Goal: Transaction & Acquisition: Purchase product/service

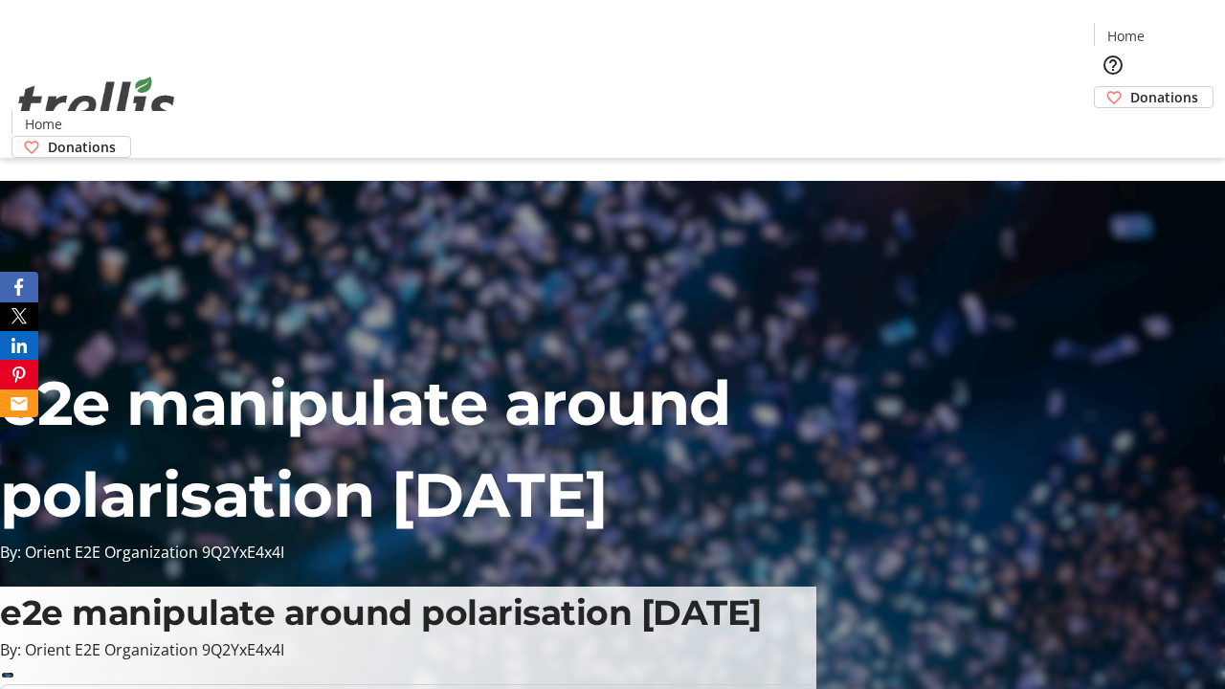
click at [1130, 87] on span "Donations" at bounding box center [1164, 97] width 68 height 20
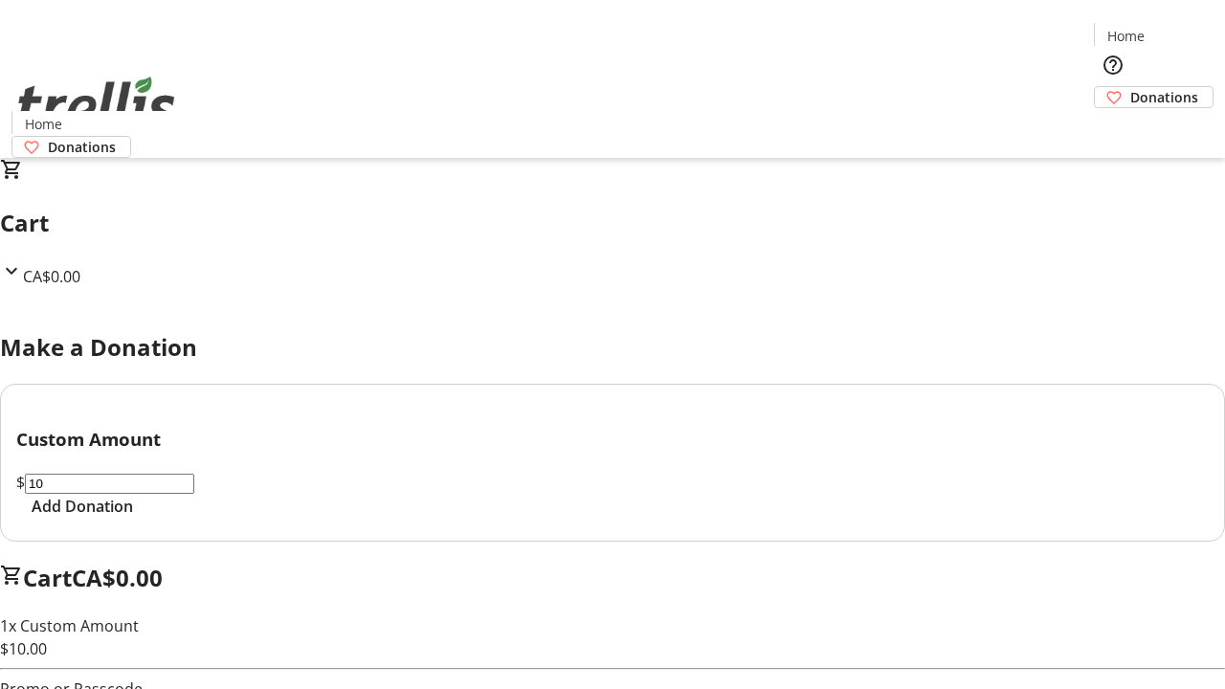
select select "CA"
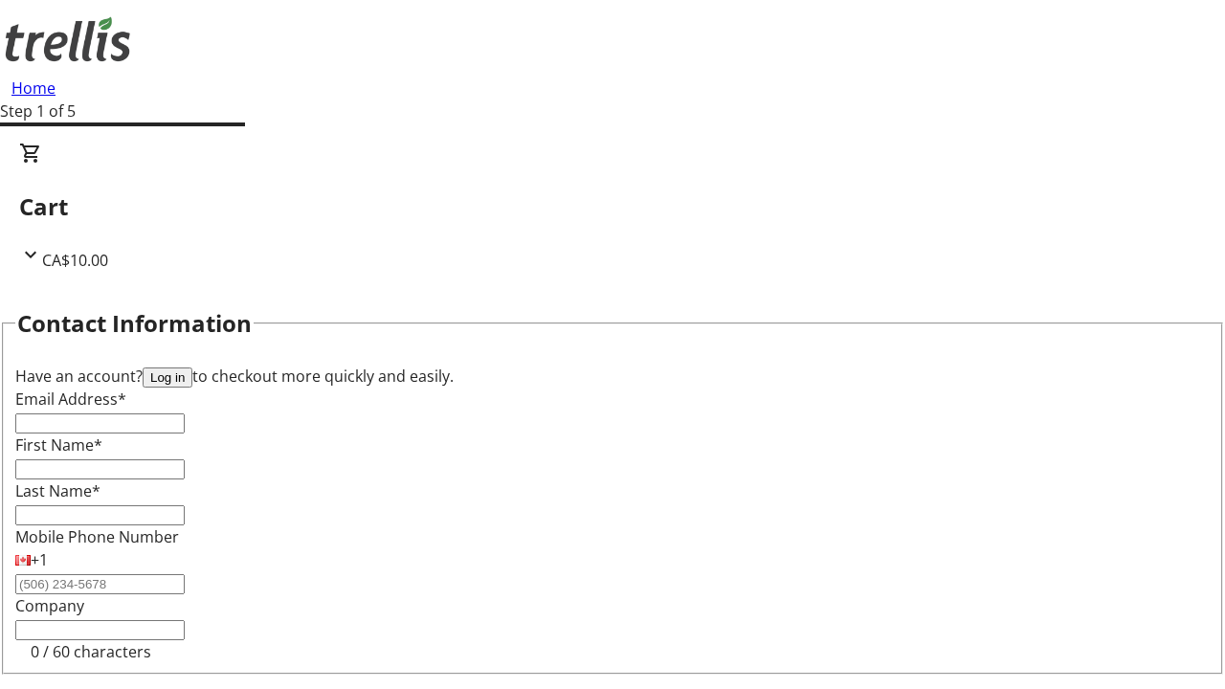
click at [192, 367] on button "Log in" at bounding box center [168, 377] width 50 height 20
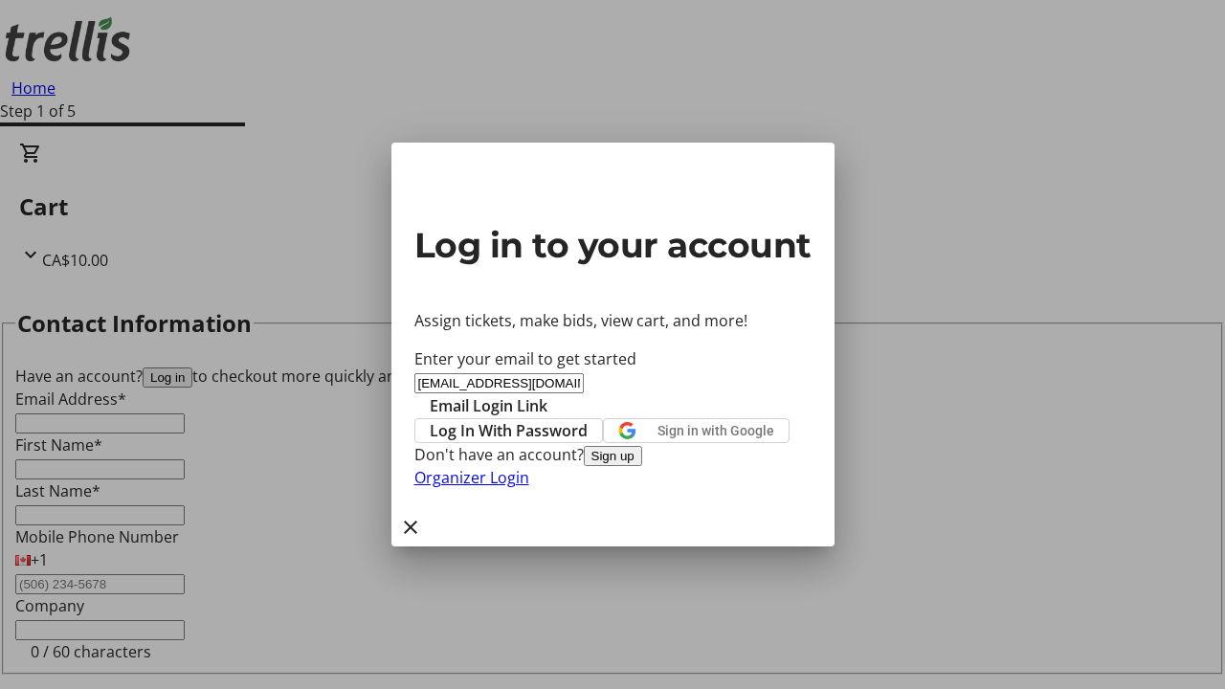
type input "[EMAIL_ADDRESS][DOMAIN_NAME]"
click at [547, 394] on span "Email Login Link" at bounding box center [489, 405] width 118 height 23
